Goal: Go to known website: Access a specific website the user already knows

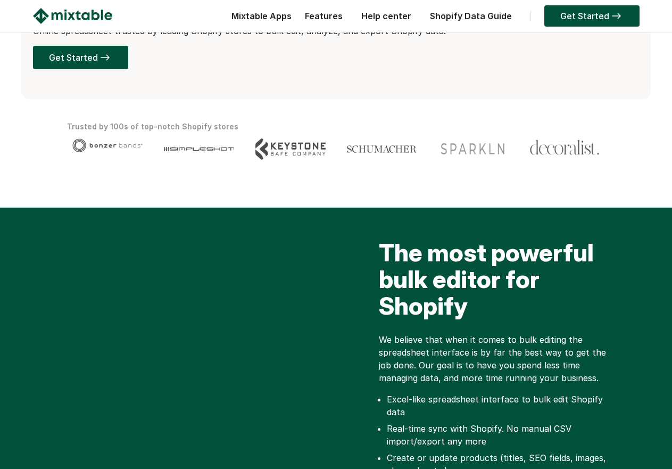
scroll to position [213, 0]
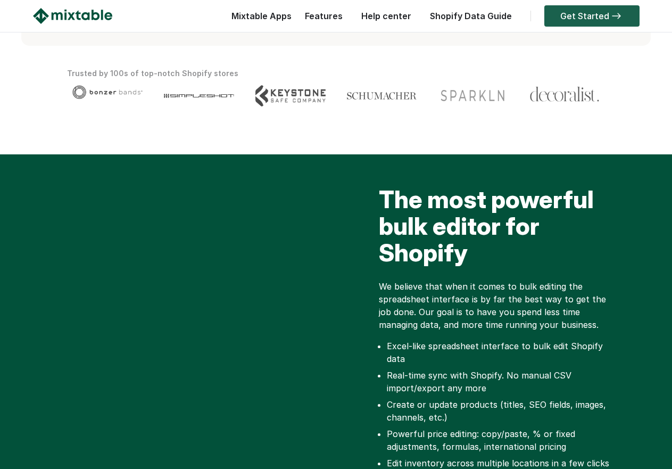
click at [585, 18] on link "Get Started" at bounding box center [591, 15] width 95 height 21
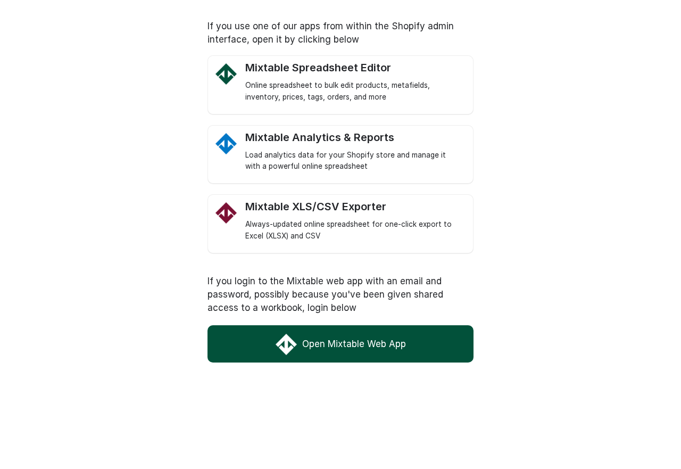
click at [366, 336] on link "Open Mixtable Web App" at bounding box center [341, 343] width 266 height 37
click at [359, 214] on link "Mixtable XLS/CSV Exporter Always-updated online spreadsheet for one-click expor…" at bounding box center [353, 221] width 217 height 42
